Goal: Check status: Check status

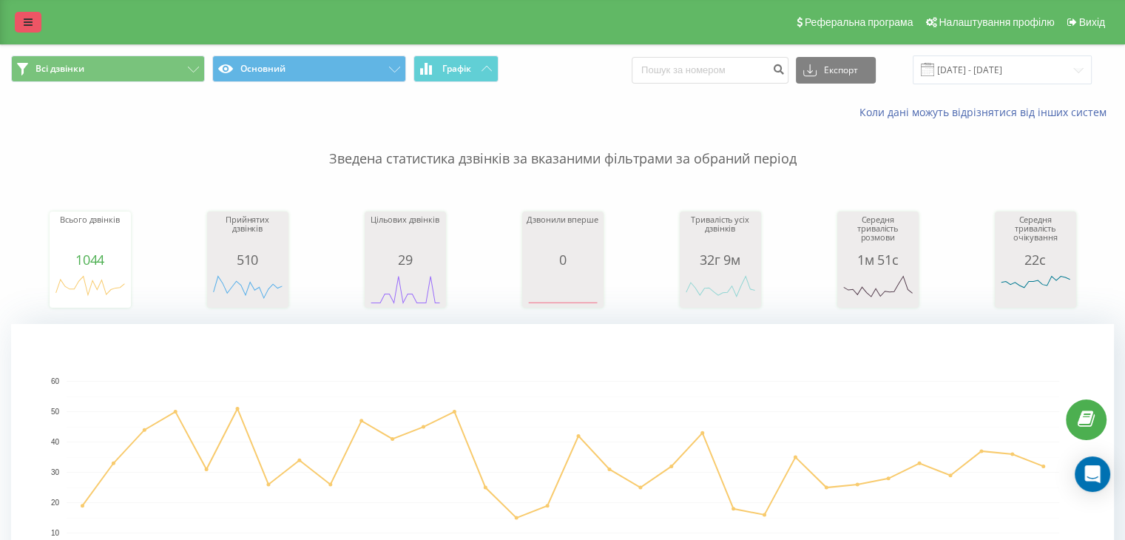
click at [27, 30] on link at bounding box center [28, 22] width 27 height 21
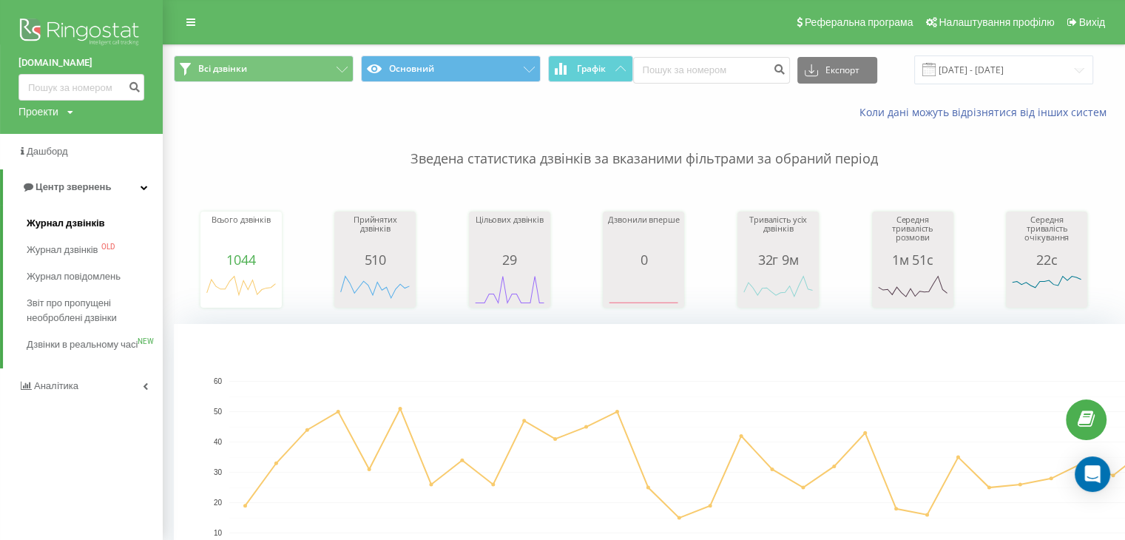
click at [84, 226] on span "Журнал дзвінків" at bounding box center [66, 223] width 78 height 15
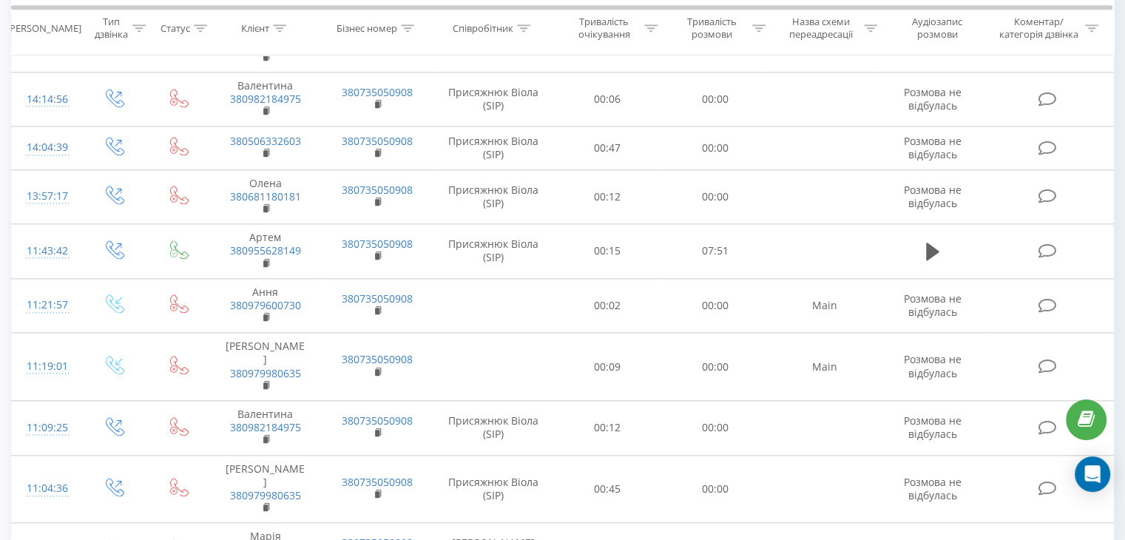
scroll to position [1585, 0]
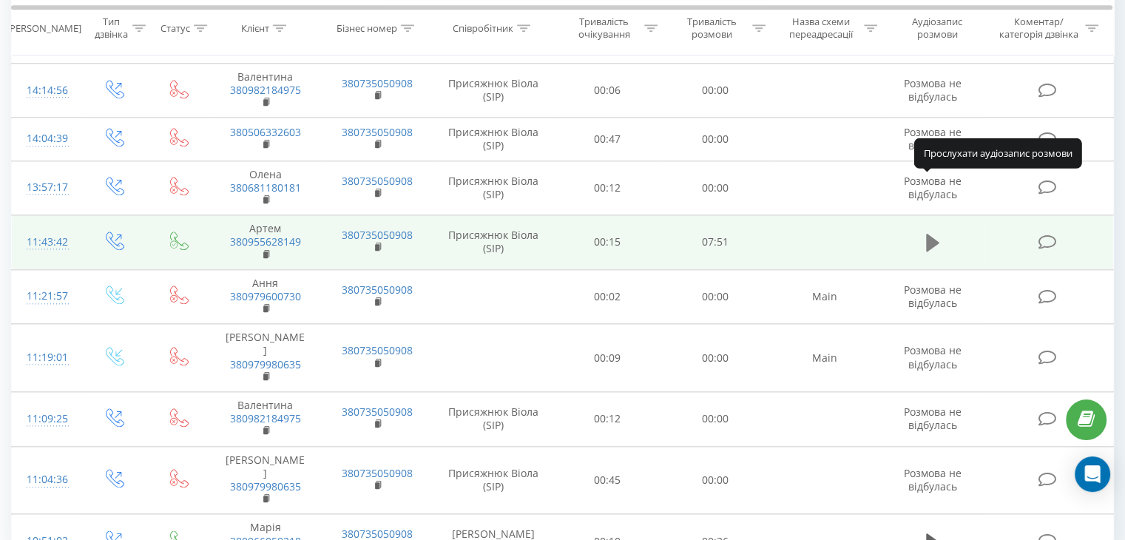
click at [926, 234] on icon at bounding box center [932, 243] width 13 height 18
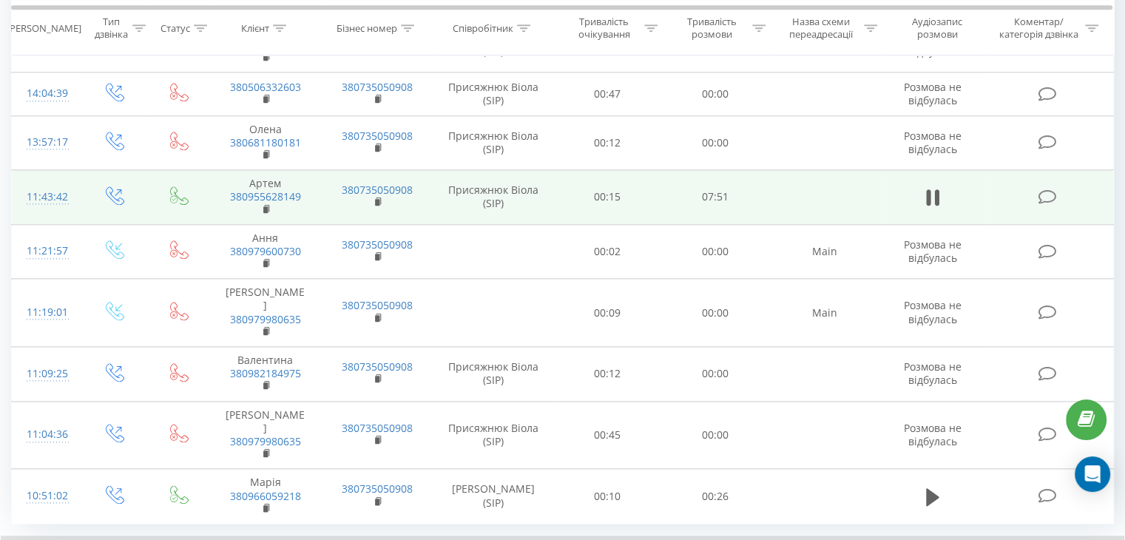
scroll to position [1641, 0]
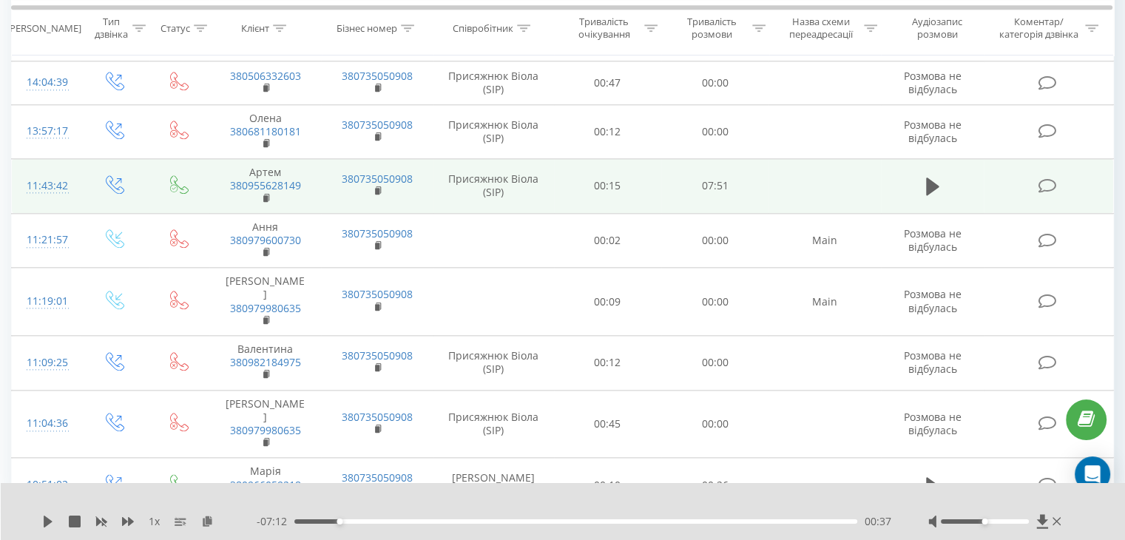
scroll to position [1272, 0]
